Goal: Communication & Community: Answer question/provide support

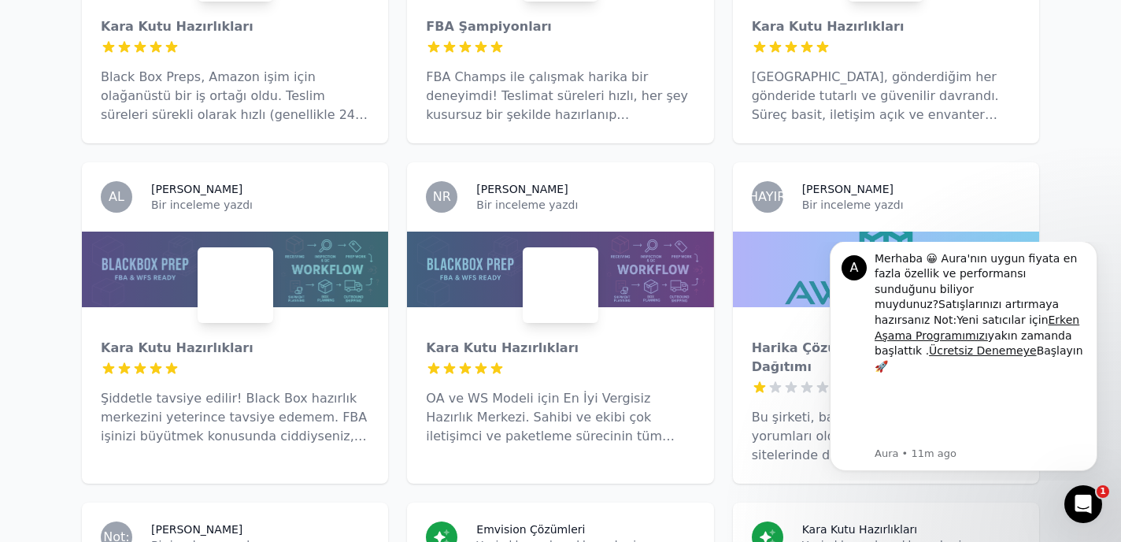
scroll to position [2349, 0]
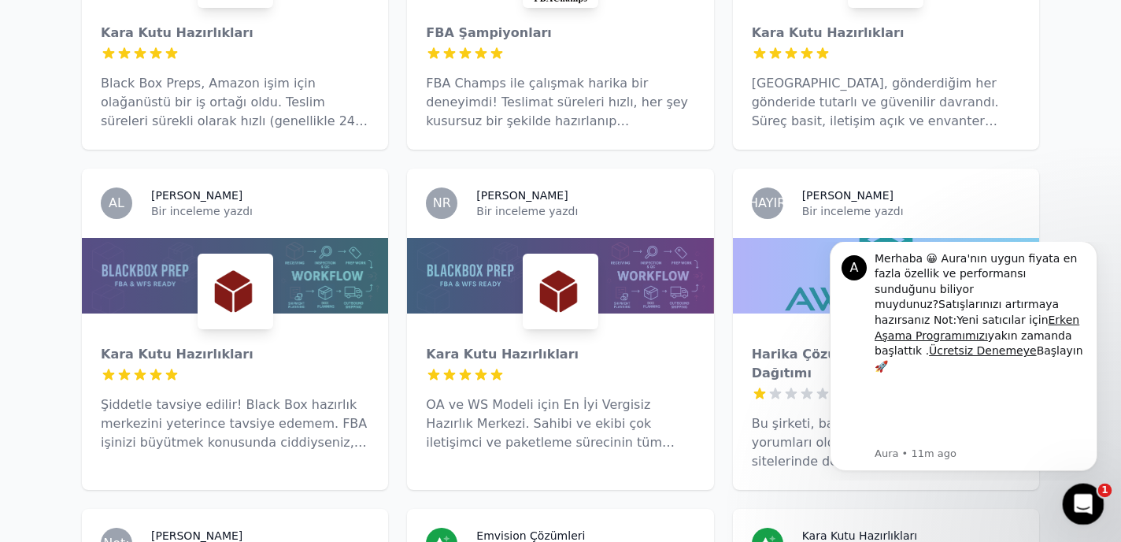
click at [1079, 503] on icon "Intercom Messenger'ı açın" at bounding box center [1081, 501] width 11 height 13
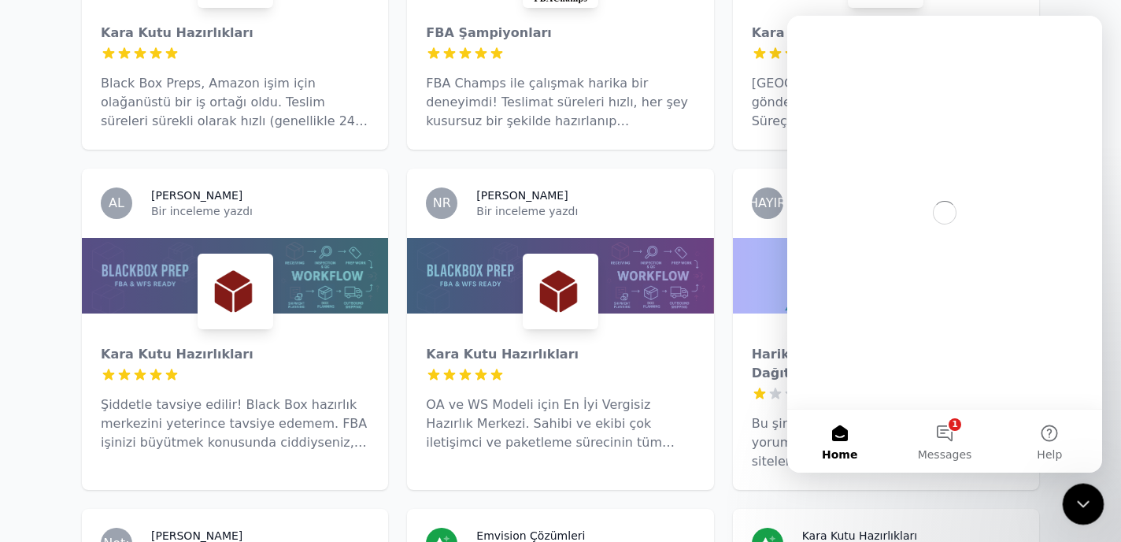
scroll to position [0, 0]
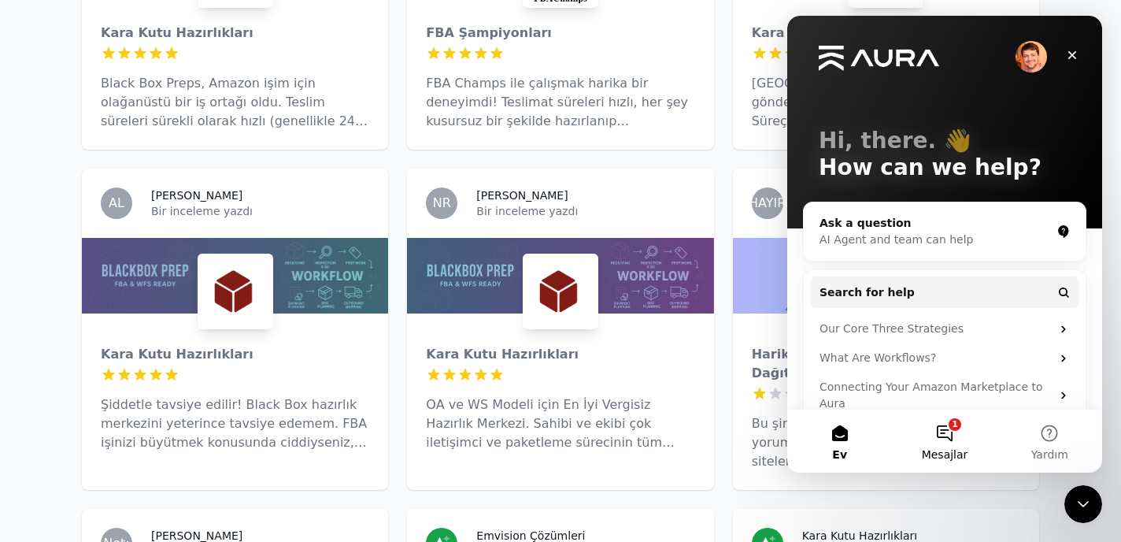
click at [945, 435] on button "1 Mesajlar" at bounding box center [944, 440] width 105 height 63
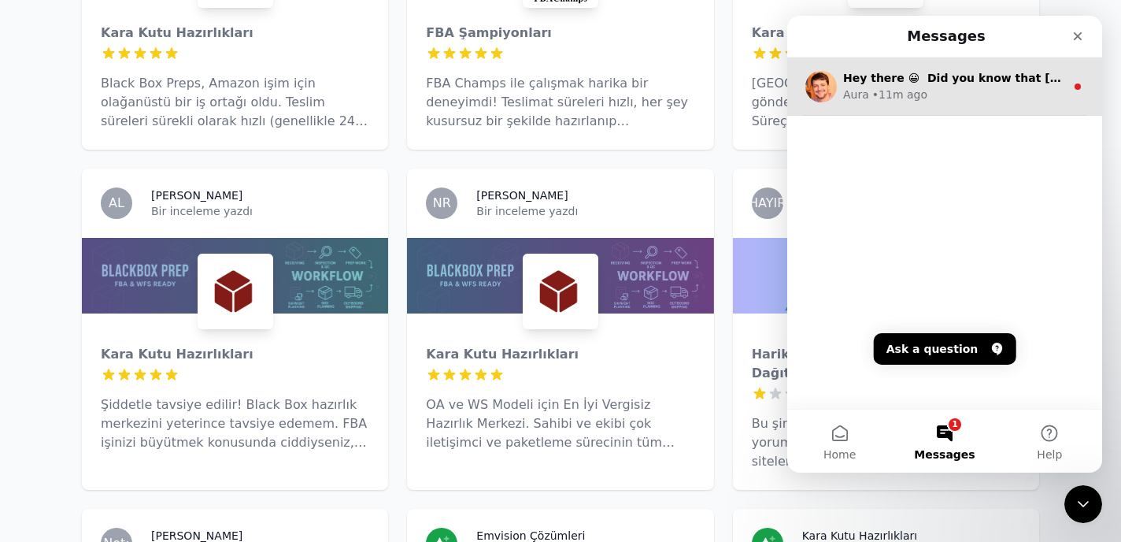
click at [910, 93] on div "• 11m ago" at bounding box center [899, 95] width 55 height 17
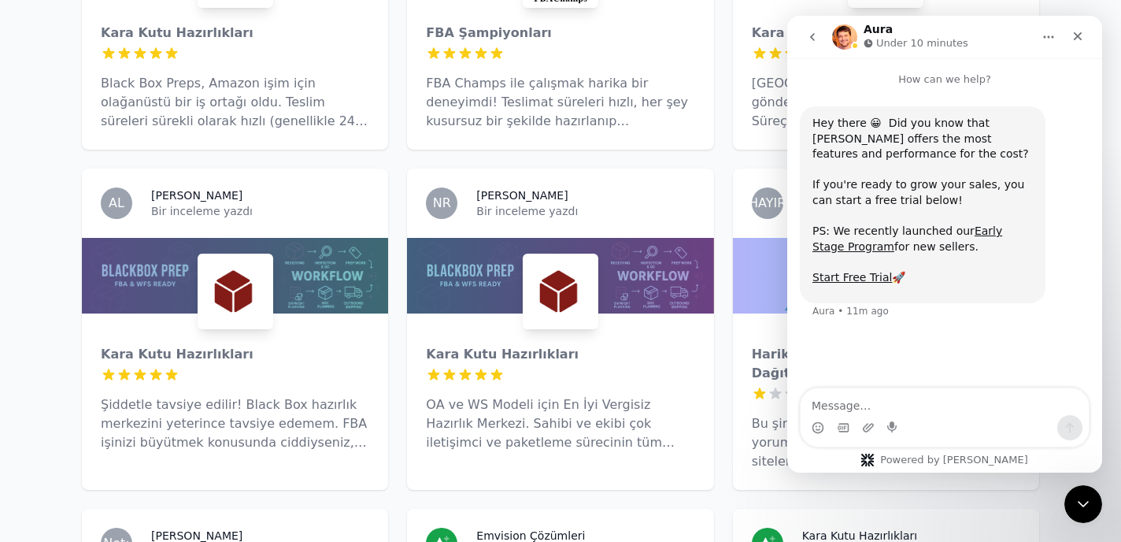
click at [911, 393] on textarea "Message…" at bounding box center [945, 401] width 288 height 27
type textarea "hi"
type textarea "Hello, I am currently doing eBay dropshipping, and with eBay’s new policy, they…"
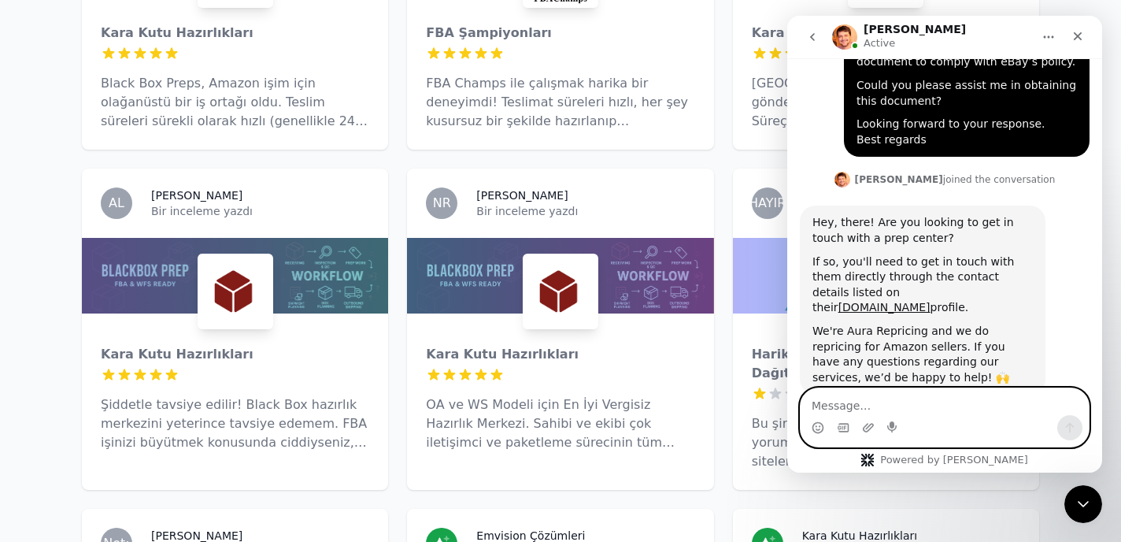
scroll to position [635, 0]
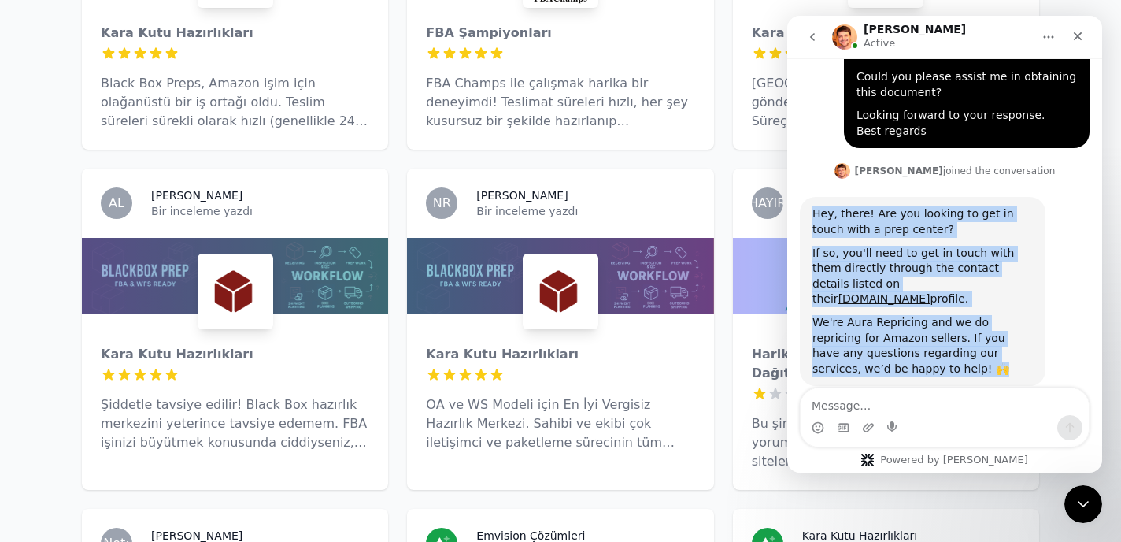
drag, startPoint x: 912, startPoint y: 335, endPoint x: 808, endPoint y: 196, distance: 173.9
click at [808, 197] on div "Hey, there! Are you looking to get in touch with a prep center? If so, you'll n…" at bounding box center [923, 291] width 246 height 189
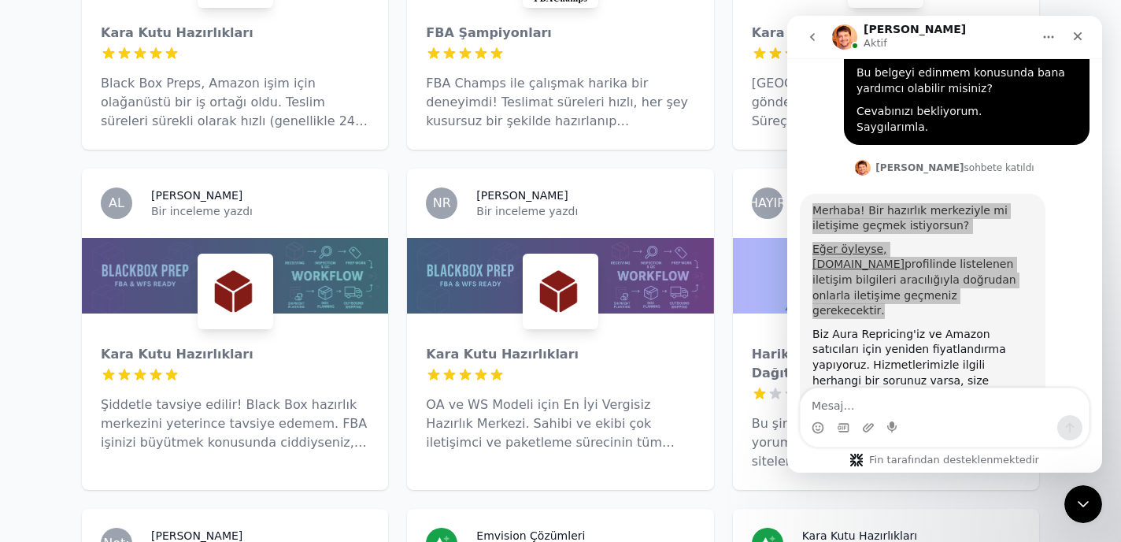
scroll to position [681, 0]
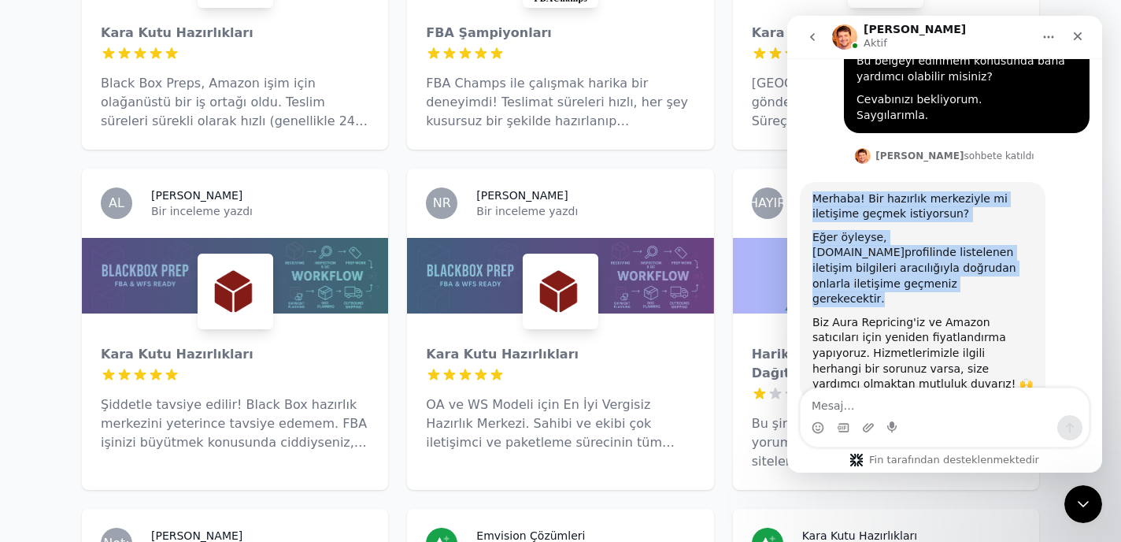
click at [902, 231] on font "[PERSON_NAME] öyleyse, [DOMAIN_NAME]" at bounding box center [859, 245] width 92 height 28
